Goal: Information Seeking & Learning: Learn about a topic

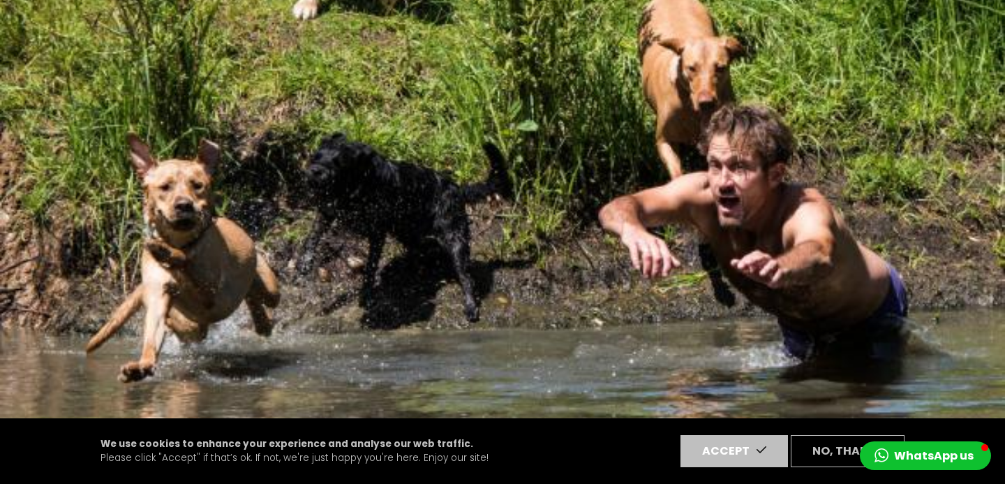
scroll to position [154, 0]
click at [742, 452] on button "Accept" at bounding box center [735, 451] width 108 height 32
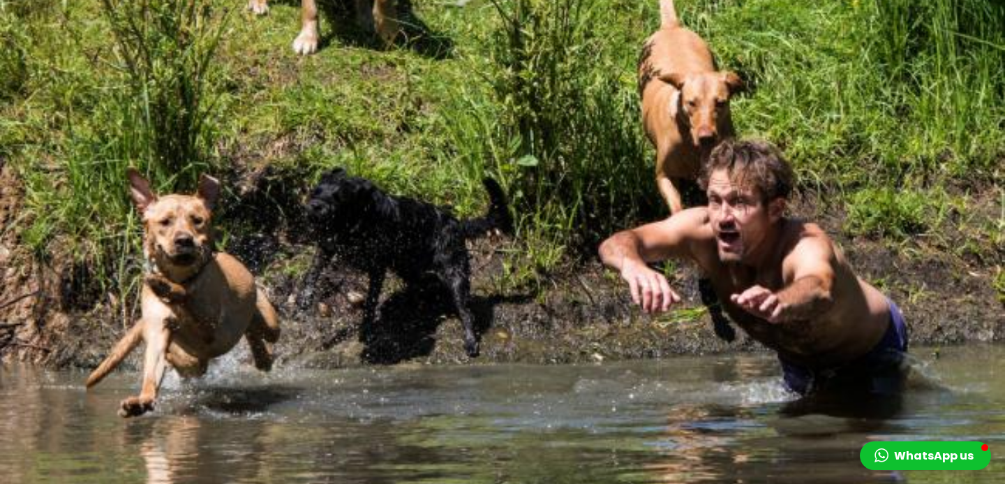
scroll to position [0, 0]
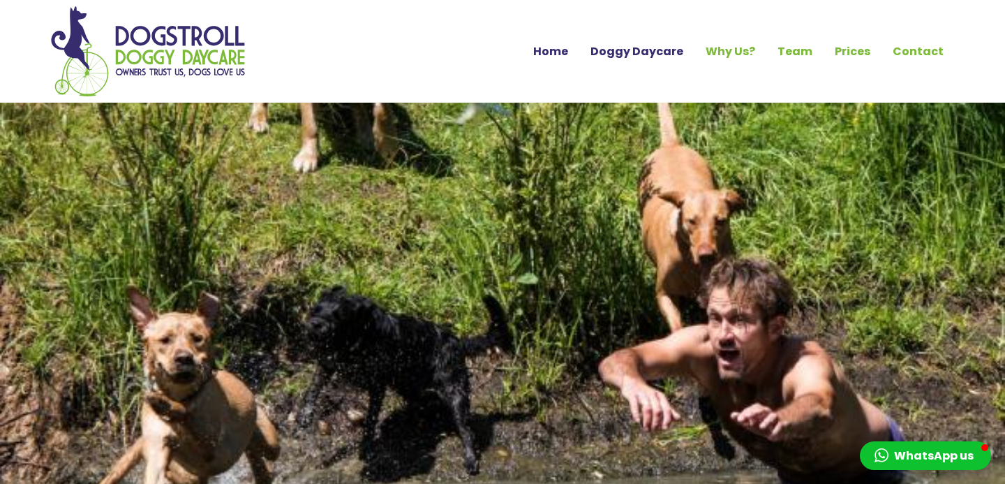
click at [620, 57] on link "Doggy Daycare" at bounding box center [636, 52] width 115 height 24
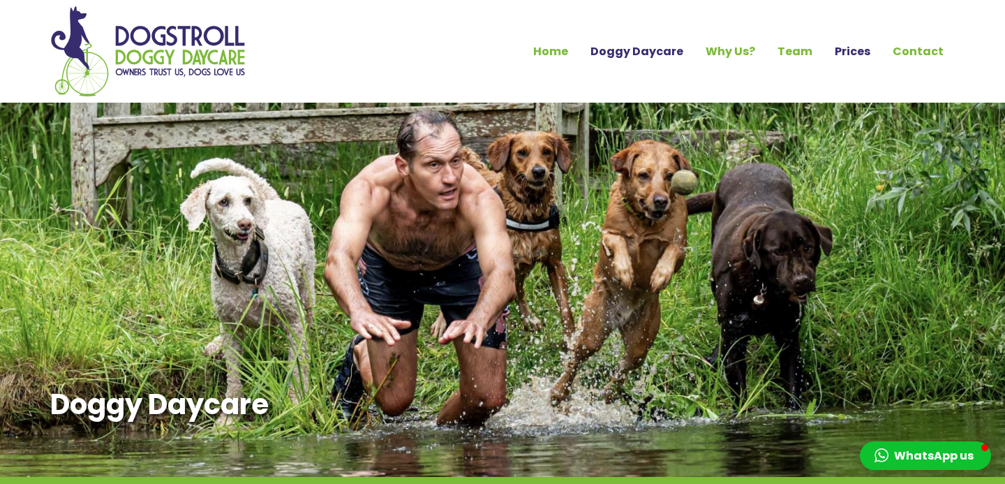
click at [860, 47] on link "Prices" at bounding box center [853, 52] width 58 height 24
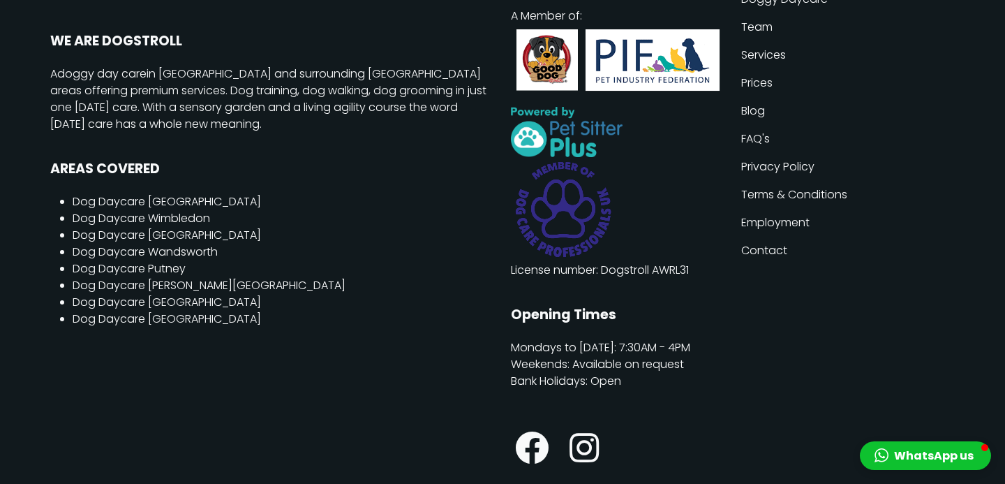
scroll to position [2126, 0]
